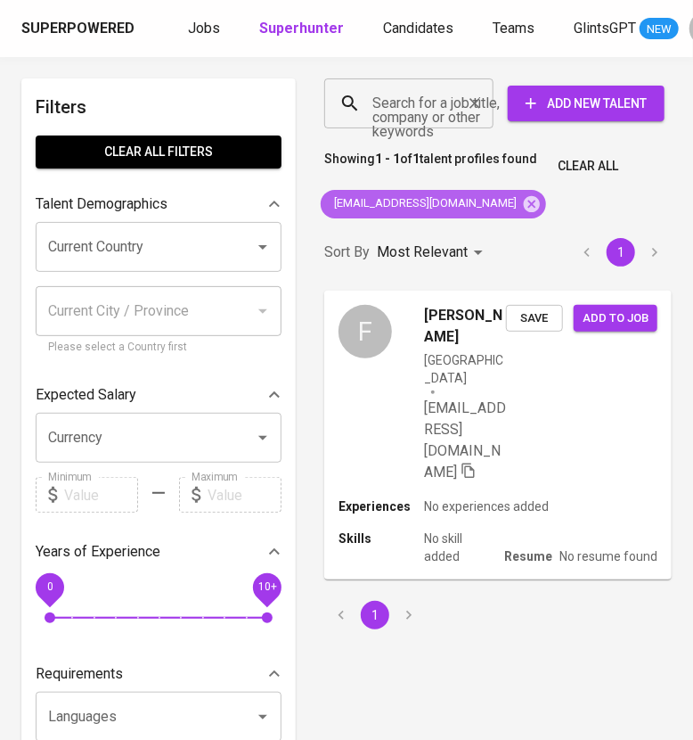
drag, startPoint x: 477, startPoint y: 204, endPoint x: 440, endPoint y: 102, distance: 108.8
click at [524, 204] on icon at bounding box center [532, 203] width 16 height 16
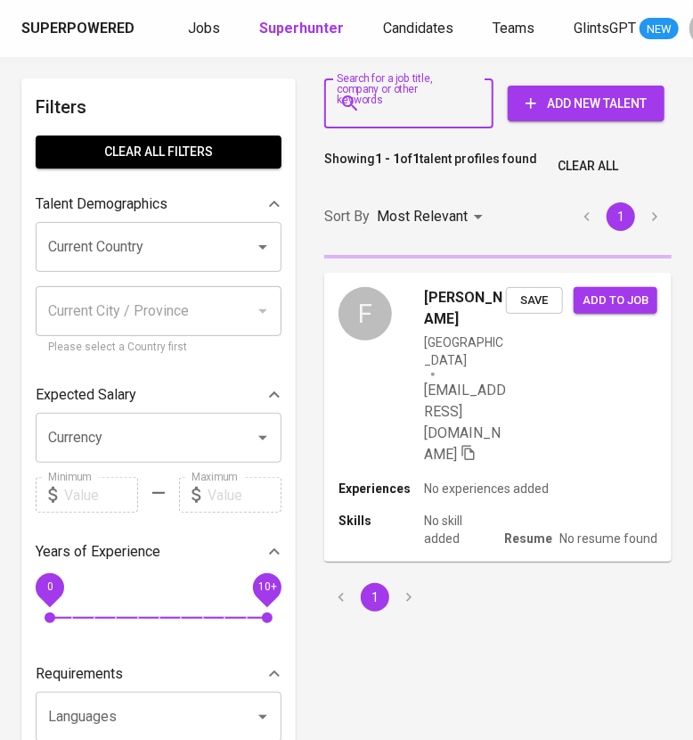
click at [440, 101] on input "Search for a job title, company or other keywords" at bounding box center [413, 103] width 91 height 34
paste input "[EMAIL_ADDRESS][DOMAIN_NAME]"
type input "[EMAIL_ADDRESS][DOMAIN_NAME]"
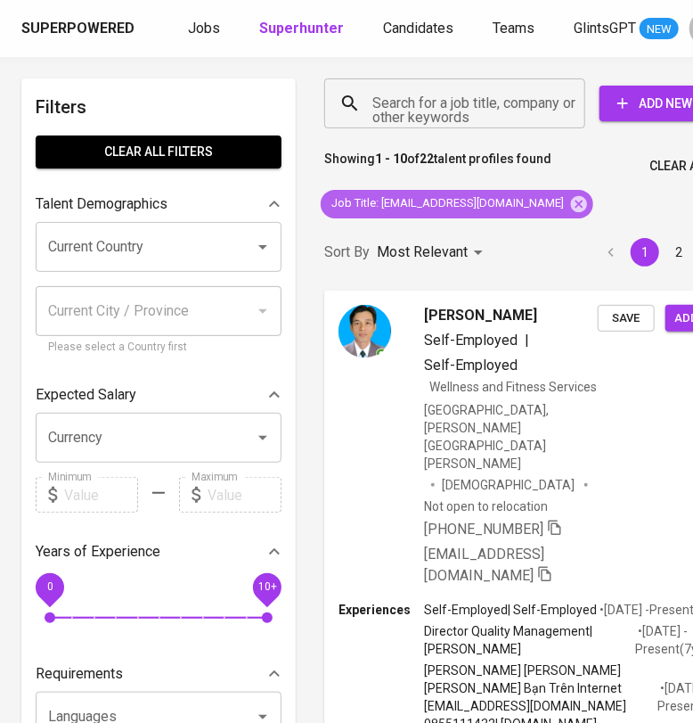
drag, startPoint x: 517, startPoint y: 200, endPoint x: 517, endPoint y: 214, distance: 13.4
click at [571, 200] on icon at bounding box center [579, 203] width 16 height 16
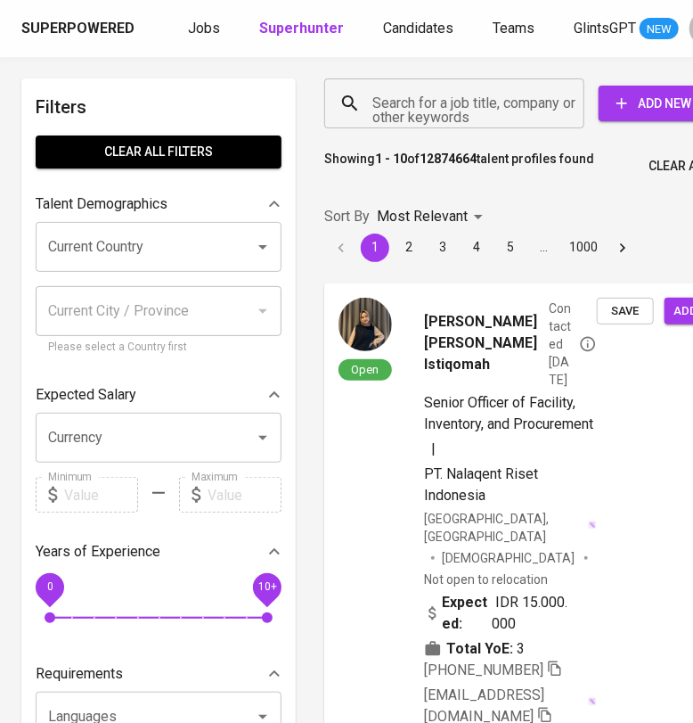
scroll to position [0, 58]
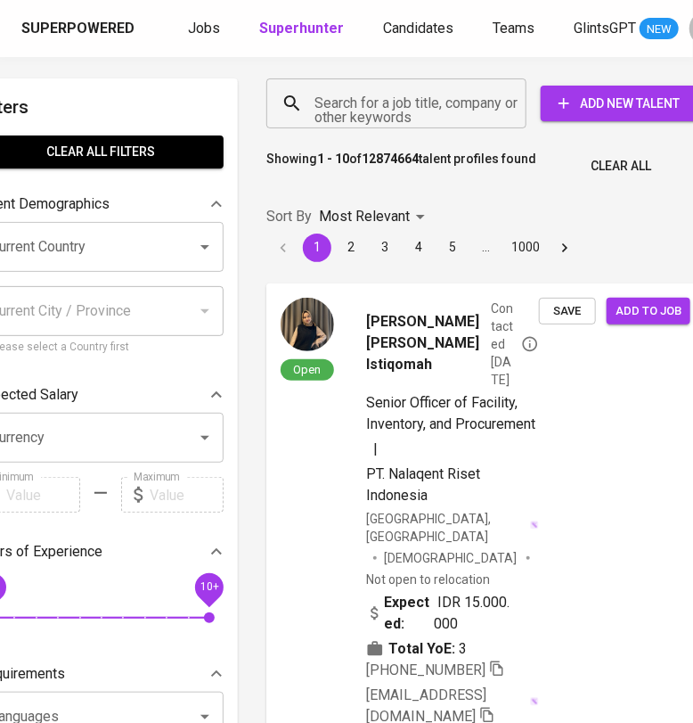
click at [401, 113] on input "Search for a job title, company or other keywords" at bounding box center [401, 103] width 182 height 34
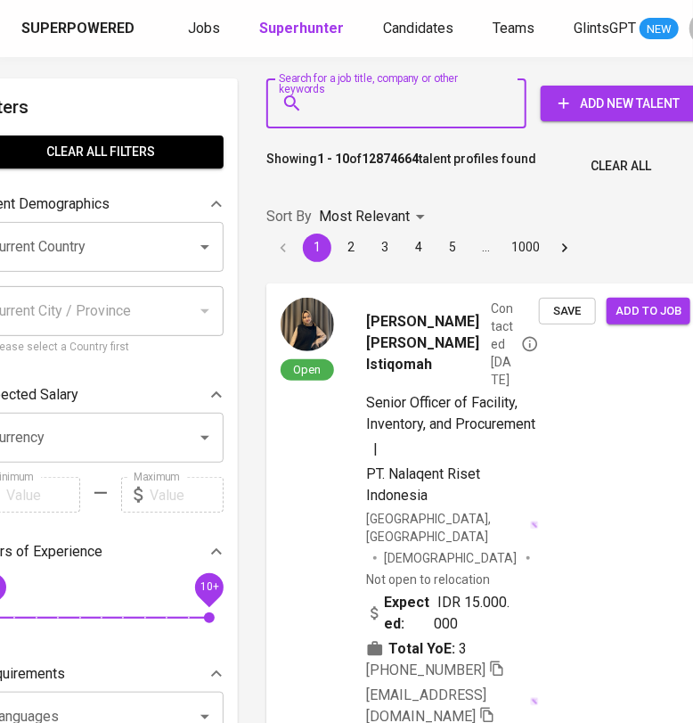
click at [401, 113] on input "Search for a job title, company or other keywords" at bounding box center [401, 103] width 182 height 34
paste input "[EMAIL_ADDRESS][DOMAIN_NAME]"
type input "[EMAIL_ADDRESS][DOMAIN_NAME]"
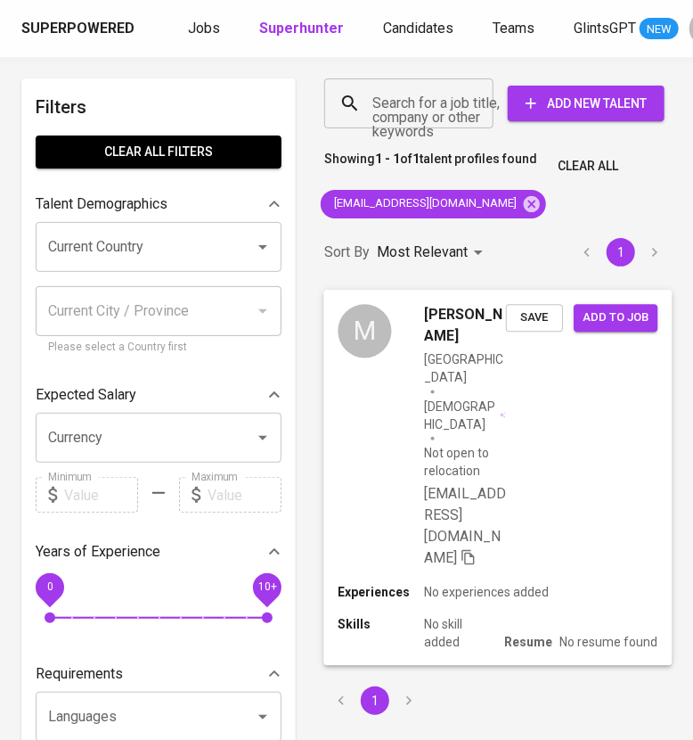
click at [583, 452] on div "M mahardhika derana [GEOGRAPHIC_DATA] [DEMOGRAPHIC_DATA] Not open to relocation…" at bounding box center [497, 436] width 348 height 293
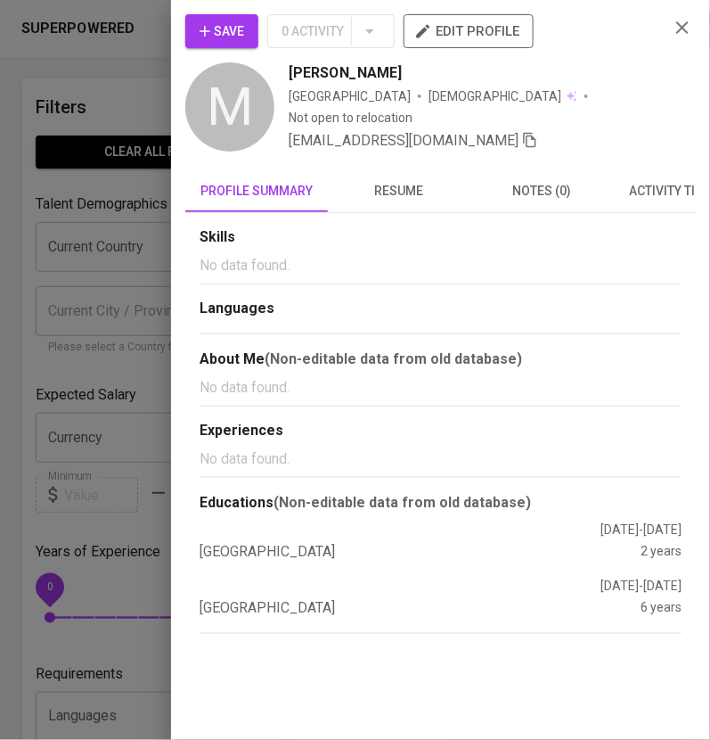
click at [407, 180] on span "resume" at bounding box center [399, 191] width 121 height 22
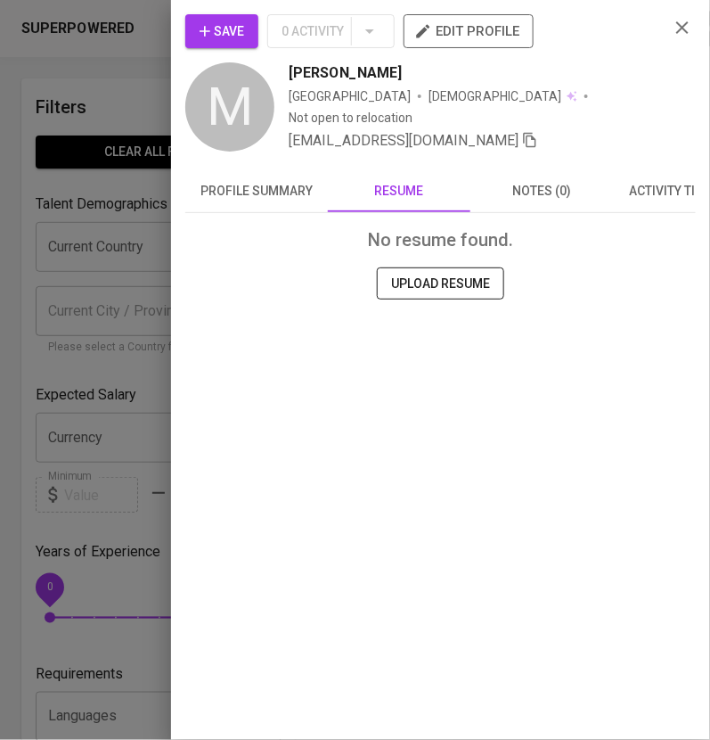
click at [256, 177] on button "profile summary" at bounding box center [256, 190] width 143 height 43
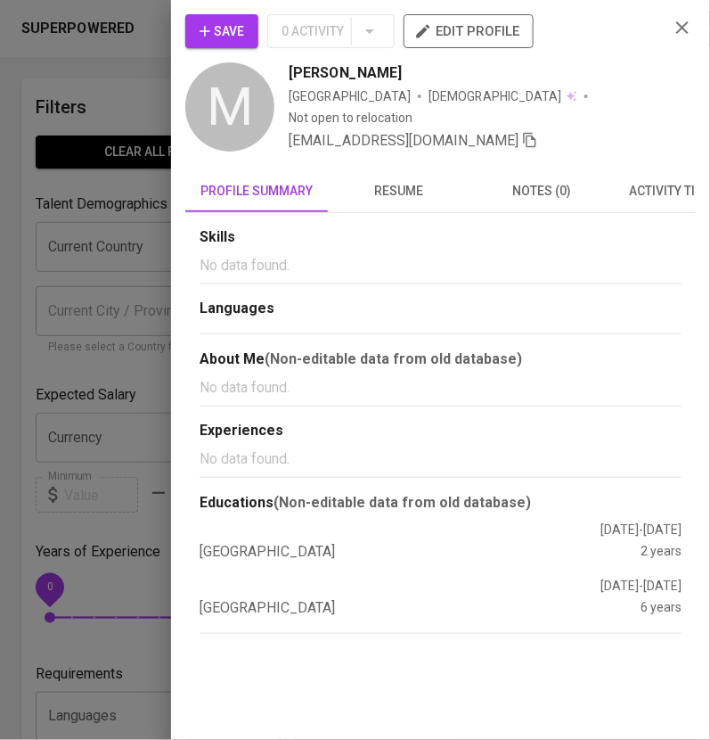
drag, startPoint x: 412, startPoint y: 73, endPoint x: 291, endPoint y: 70, distance: 120.4
click at [291, 70] on div "[PERSON_NAME]" at bounding box center [472, 72] width 366 height 21
copy span "[PERSON_NAME]"
click at [689, 29] on icon "button" at bounding box center [682, 27] width 21 height 21
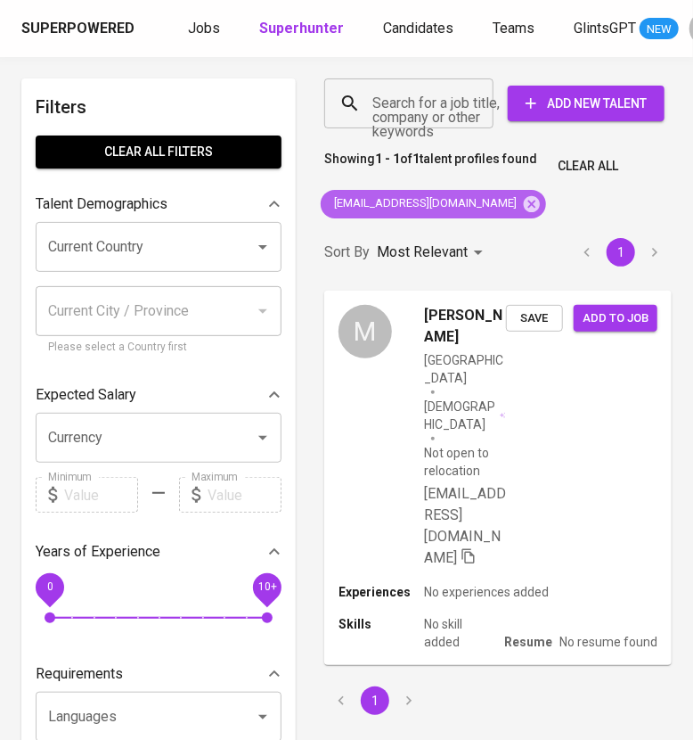
click at [522, 197] on icon at bounding box center [532, 204] width 20 height 20
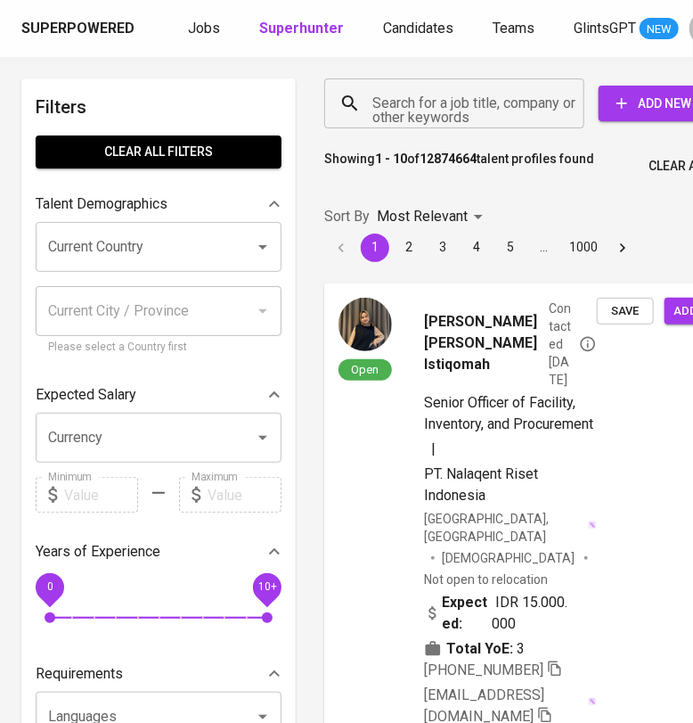
click at [431, 106] on input "Search for a job title, company or other keywords" at bounding box center [459, 103] width 182 height 34
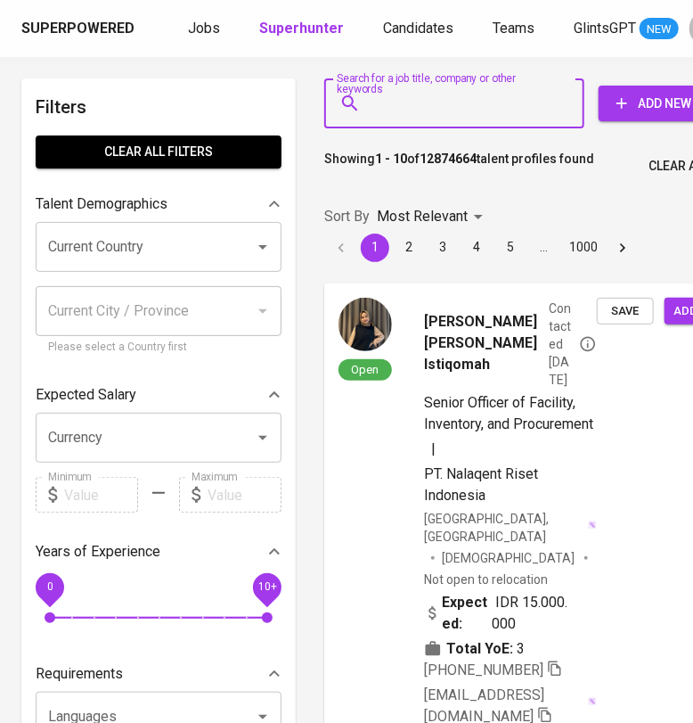
paste input "[EMAIL_ADDRESS][DOMAIN_NAME]"
type input "[EMAIL_ADDRESS][DOMAIN_NAME]"
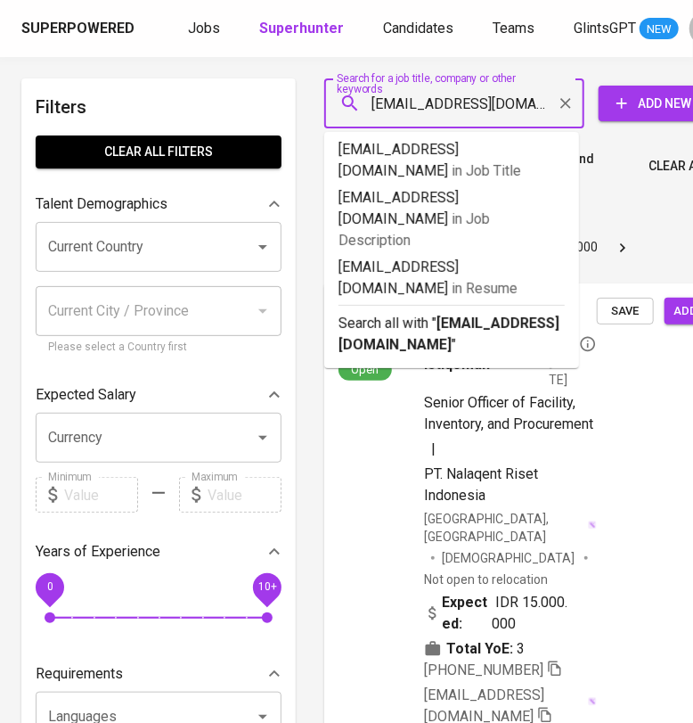
scroll to position [0, 102]
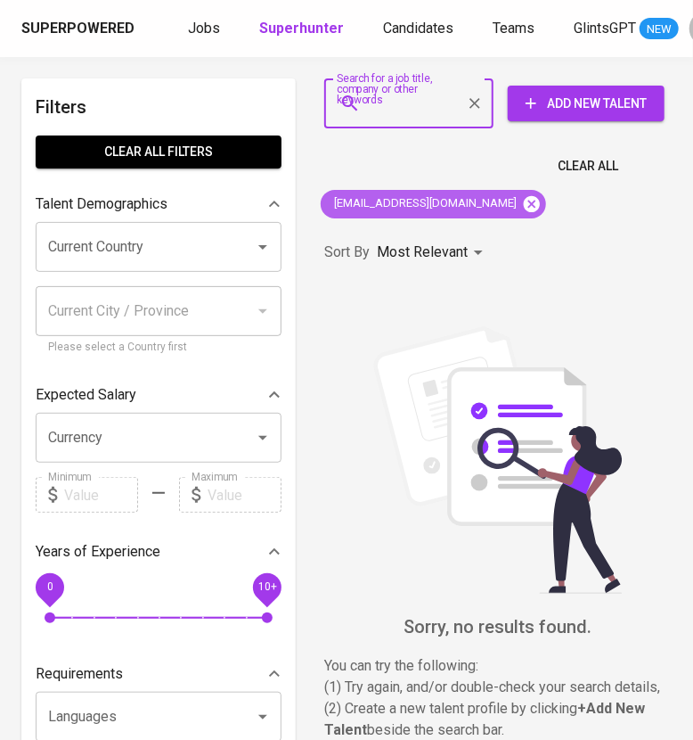
click at [542, 195] on icon at bounding box center [532, 204] width 20 height 20
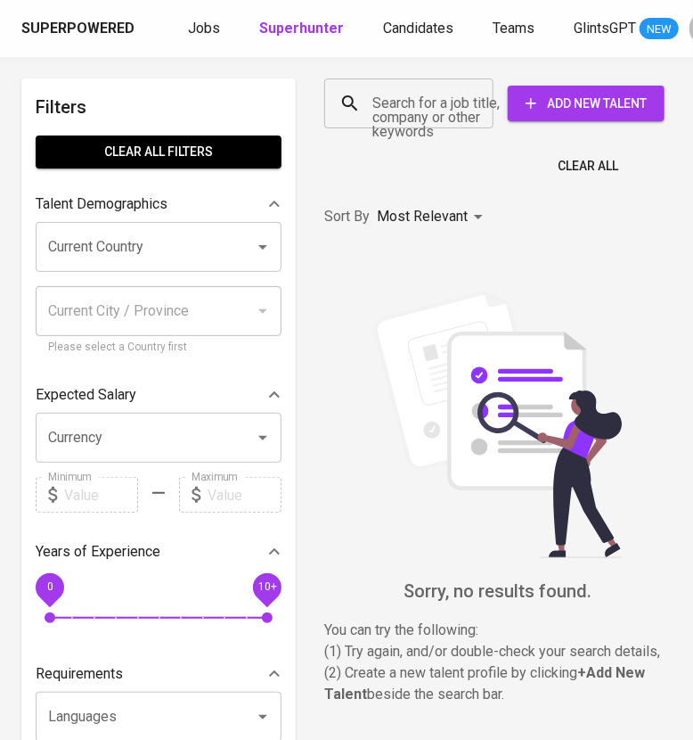
click at [397, 110] on input "Search for a job title, company or other keywords" at bounding box center [413, 103] width 91 height 34
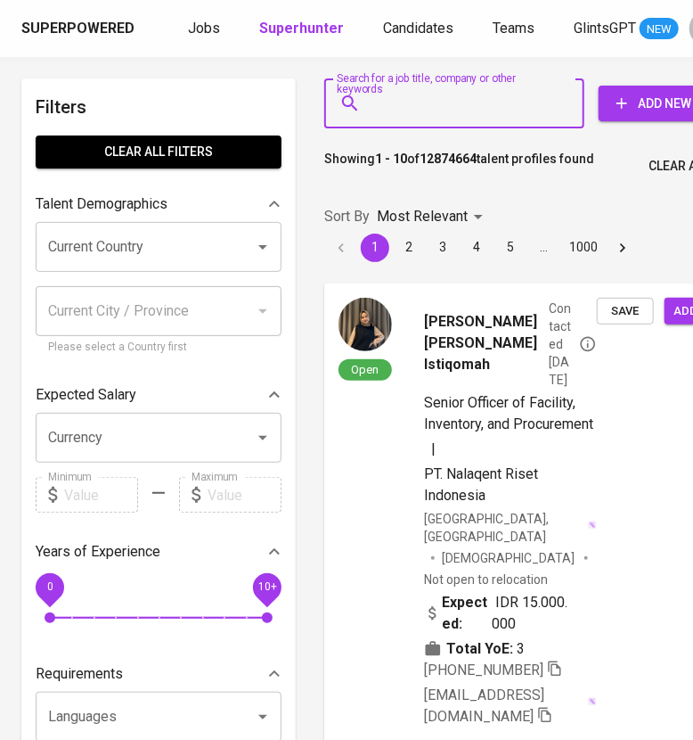
click at [414, 109] on input "Search for a job title, company or other keywords" at bounding box center [459, 103] width 182 height 34
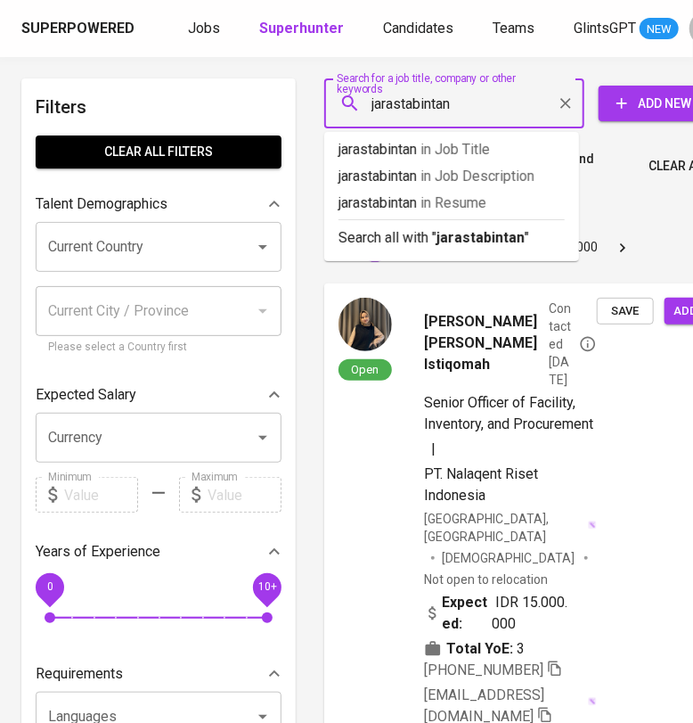
type input "jarastabintang"
click at [473, 105] on input "Search for a job title, company or other keywords" at bounding box center [459, 103] width 182 height 34
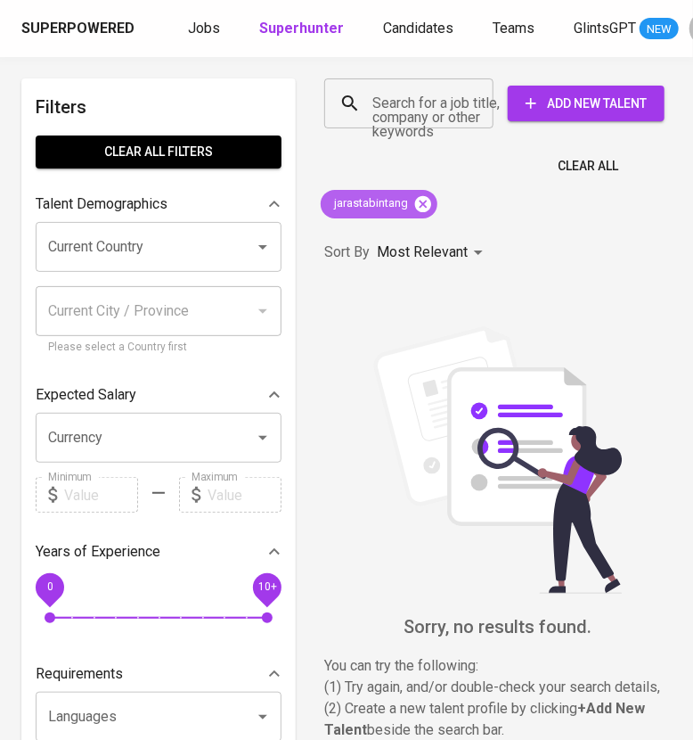
click at [426, 200] on icon at bounding box center [423, 204] width 20 height 20
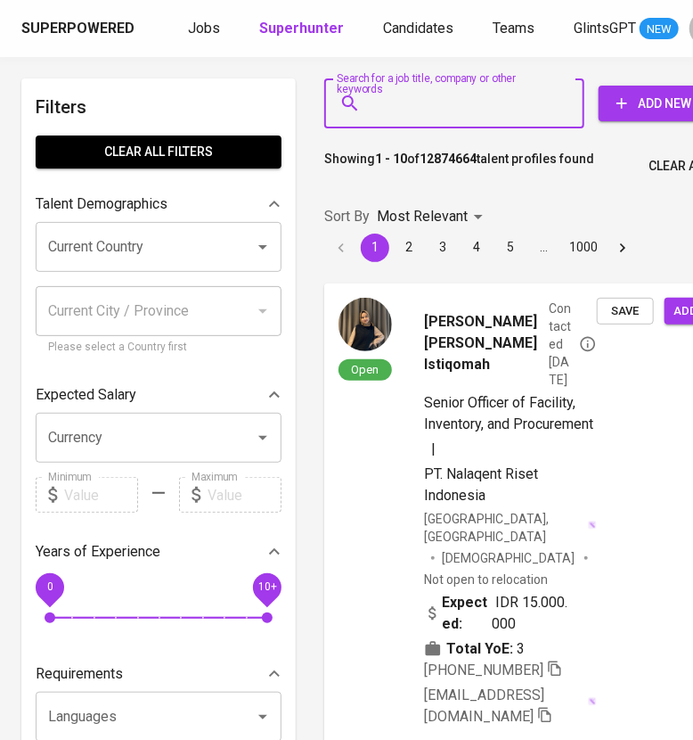
click at [415, 104] on input "Search for a job title, company or other keywords" at bounding box center [459, 103] width 182 height 34
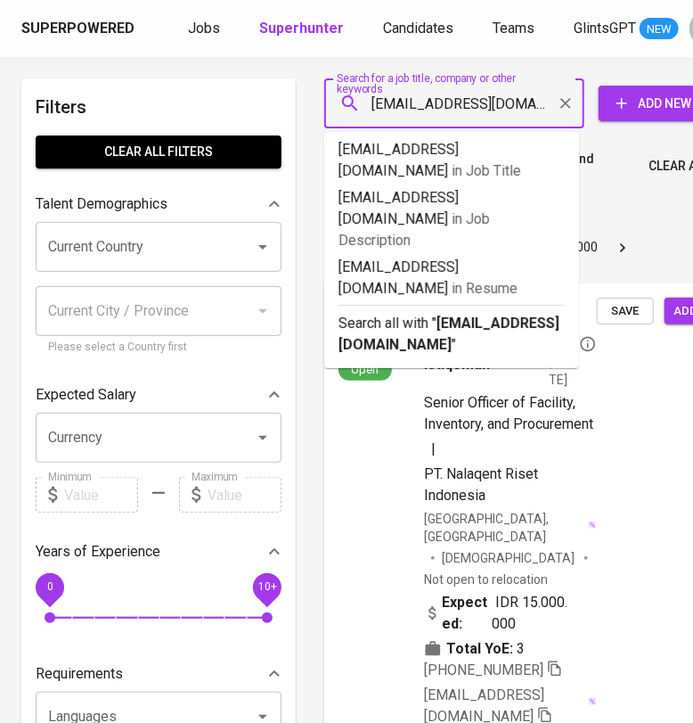
type input "[EMAIL_ADDRESS][DOMAIN_NAME]"
